Goal: Information Seeking & Learning: Understand process/instructions

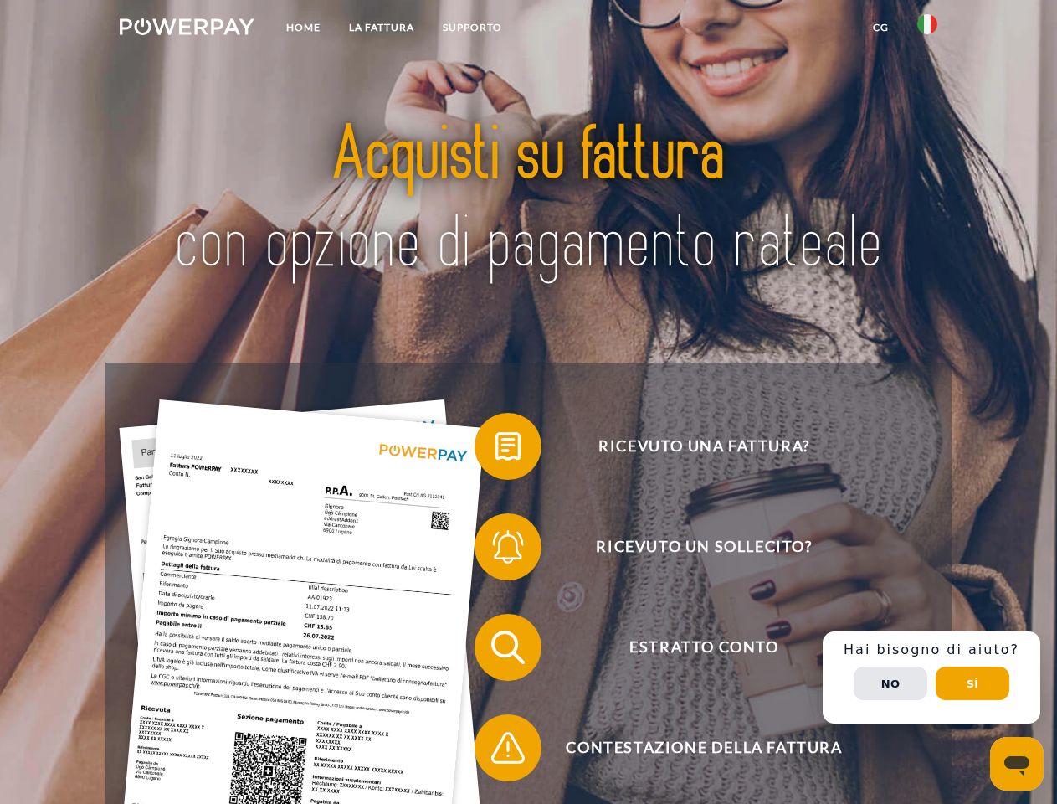
click at [187, 29] on img at bounding box center [187, 26] width 135 height 17
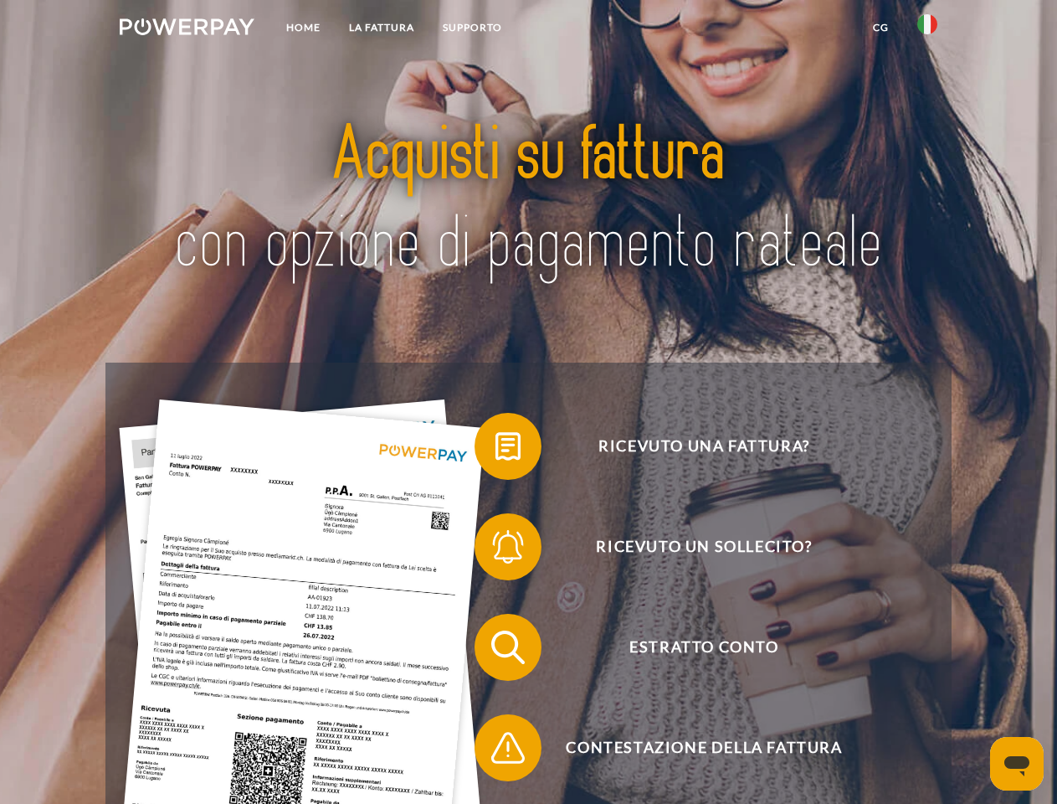
click at [928, 29] on img at bounding box center [928, 24] width 20 height 20
click at [881, 28] on link "CG" at bounding box center [881, 28] width 44 height 30
click at [496, 450] on span at bounding box center [483, 446] width 84 height 84
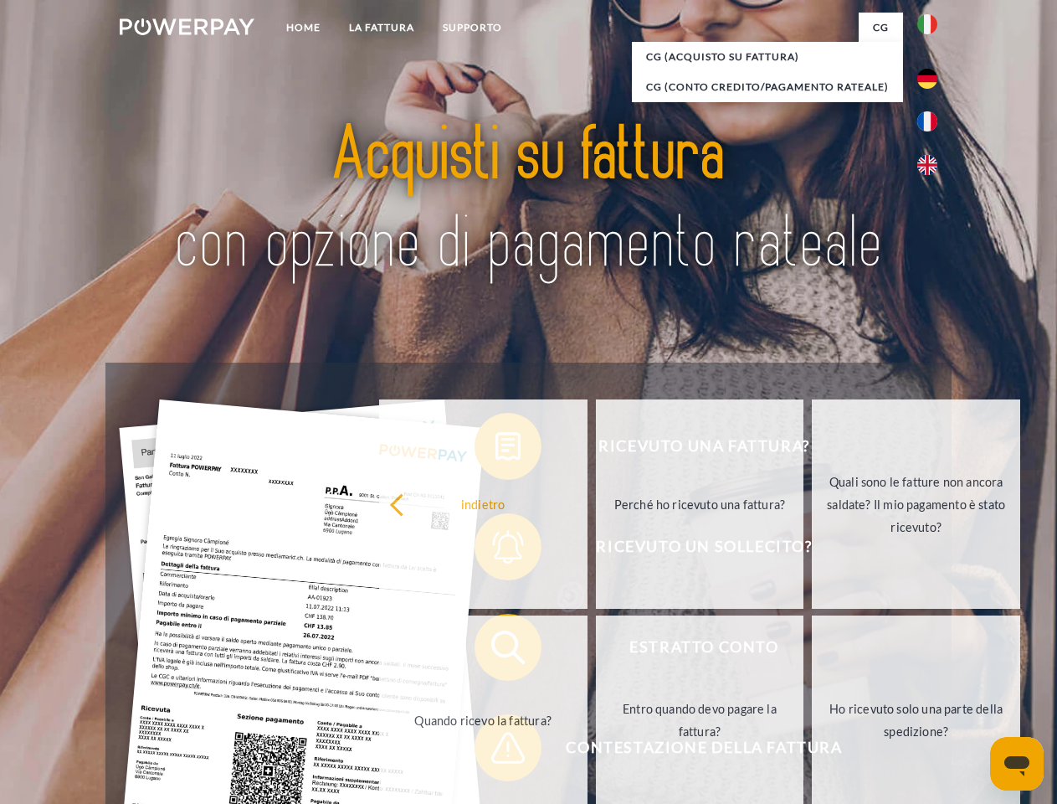
click at [496, 550] on div "Ricevuto una fattura? Ricevuto un sollecito? Estratto conto indietro" at bounding box center [528, 697] width 846 height 670
click at [596, 650] on link "Entro quando devo pagare la fattura?" at bounding box center [700, 719] width 208 height 209
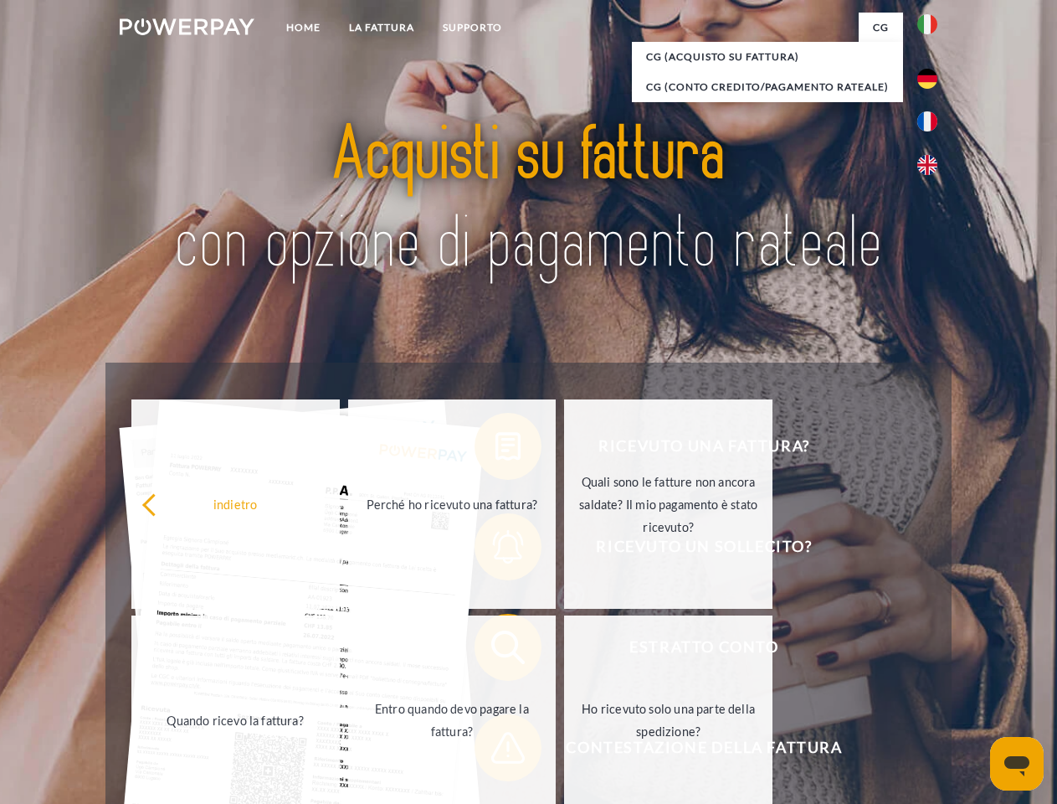
click at [496, 751] on div "Ricevuto una fattura? Ricevuto un sollecito? Estratto conto indietro" at bounding box center [528, 697] width 846 height 670
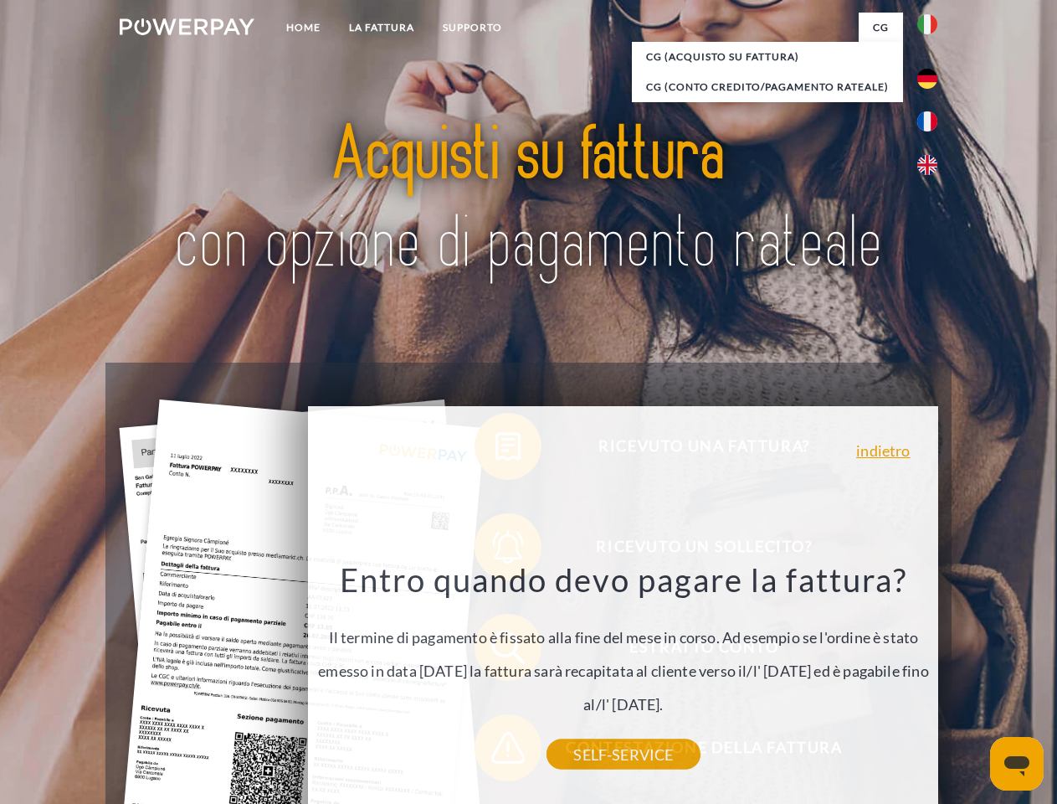
click at [932, 677] on div "Ricevuto una fattura? Ricevuto un sollecito? Estratto conto indietro" at bounding box center [528, 697] width 846 height 670
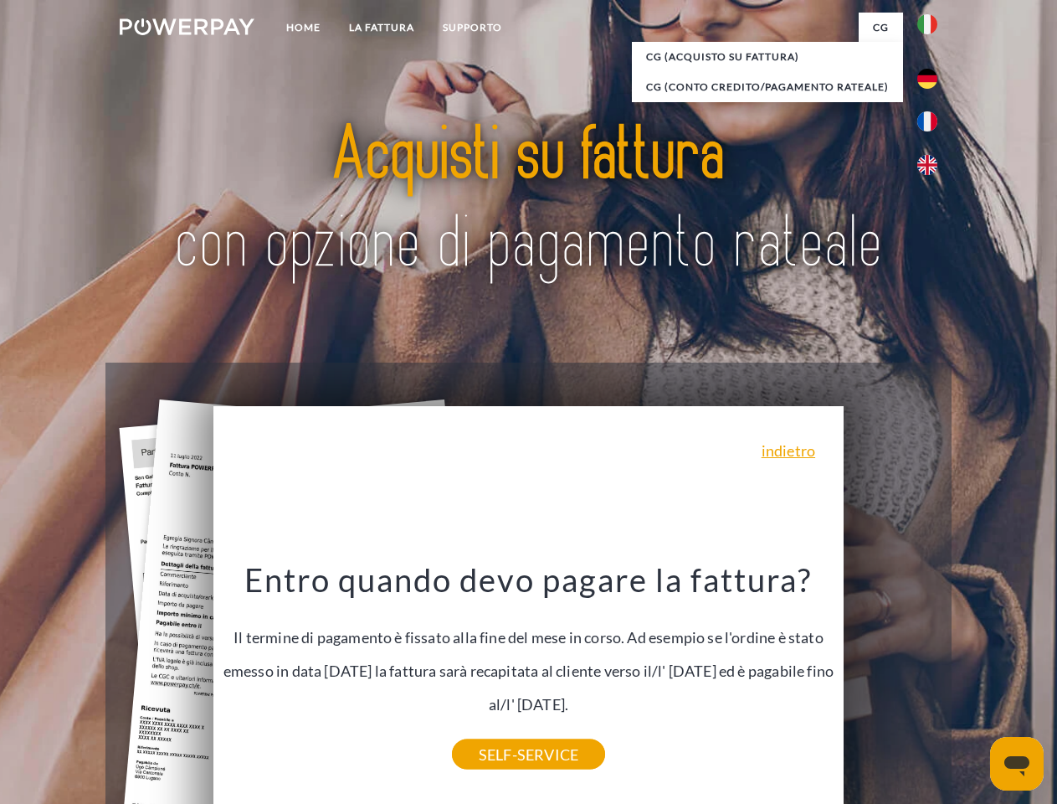
click at [891, 681] on span "Estratto conto" at bounding box center [704, 647] width 410 height 67
click at [973, 683] on header "Home LA FATTURA [GEOGRAPHIC_DATA]" at bounding box center [528, 578] width 1057 height 1156
